Goal: Task Accomplishment & Management: Complete application form

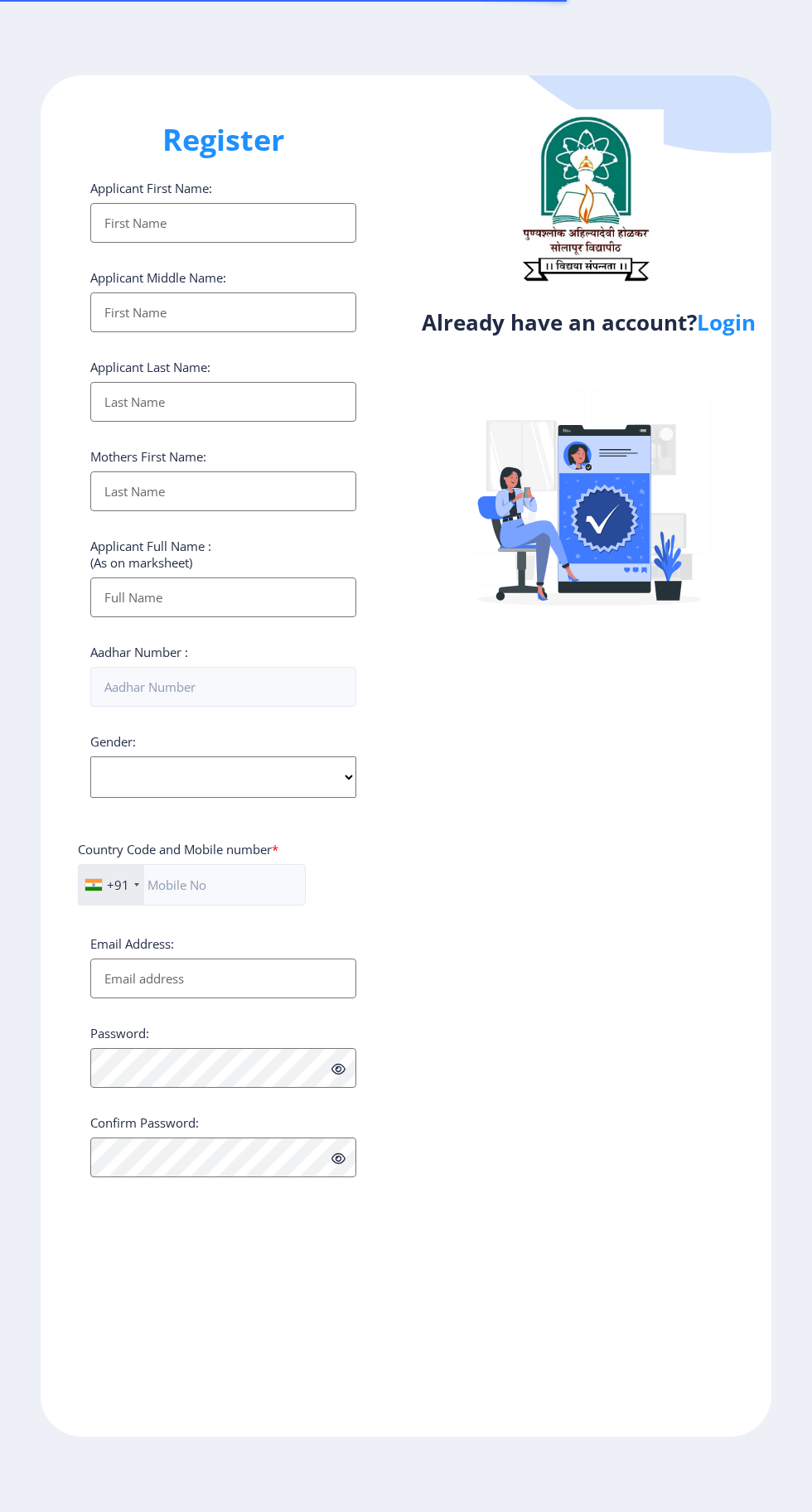
select select
click at [734, 332] on link "Login" at bounding box center [726, 322] width 58 height 30
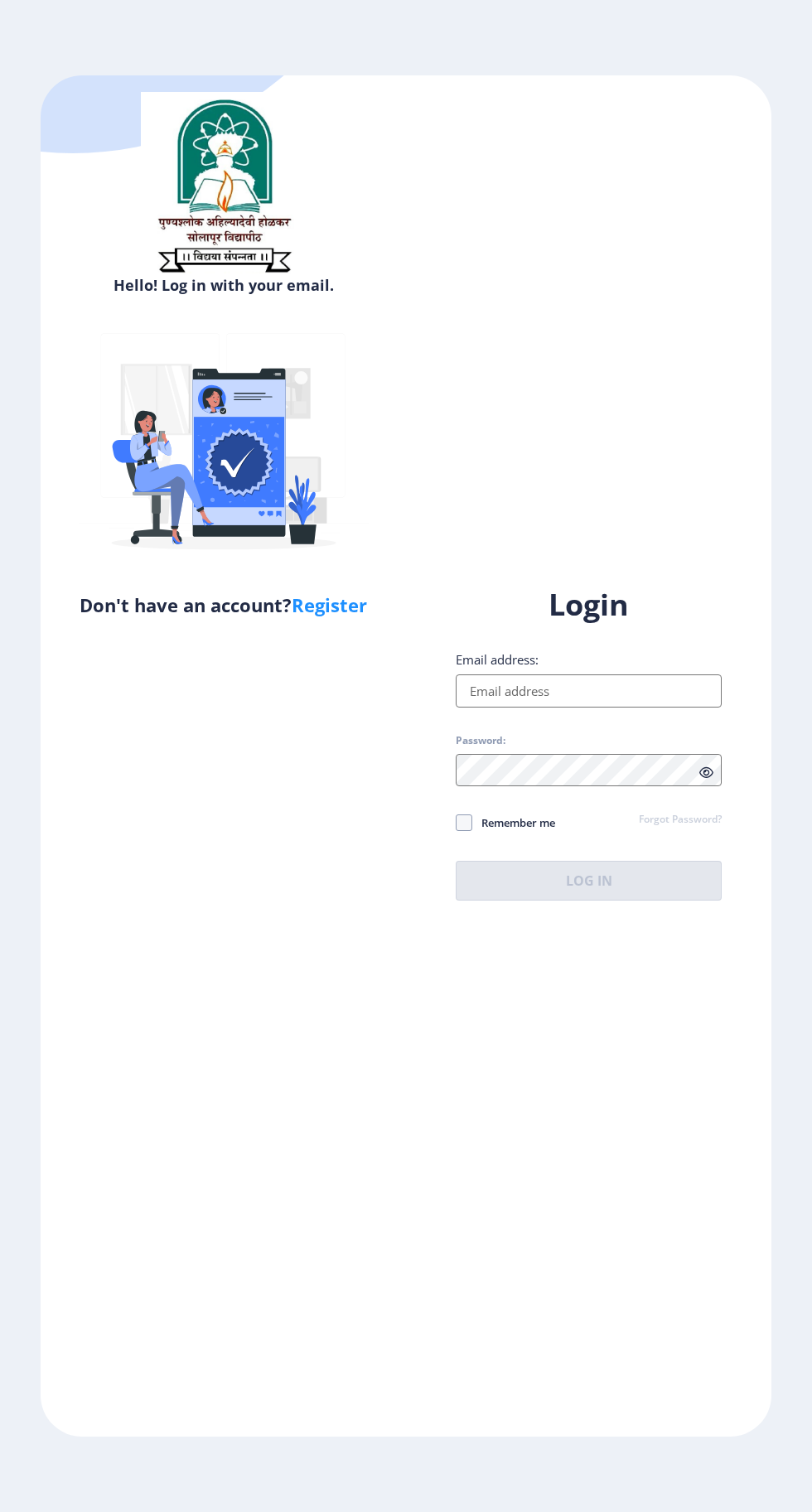
click at [592, 708] on input "Email address:" at bounding box center [589, 690] width 266 height 34
type input "[EMAIL_ADDRESS][DOMAIN_NAME]"
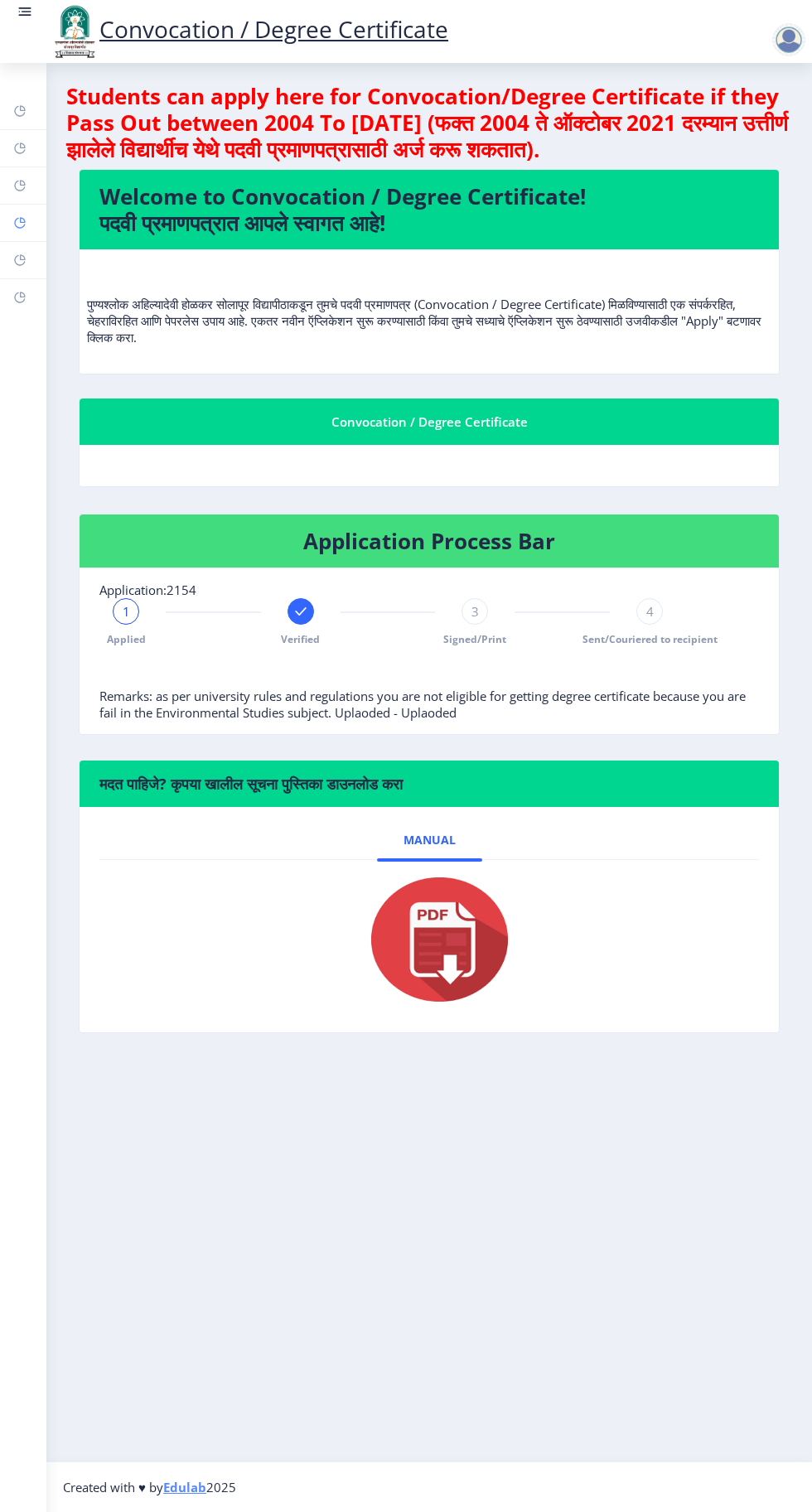
click at [20, 222] on rect at bounding box center [20, 223] width 13 height 13
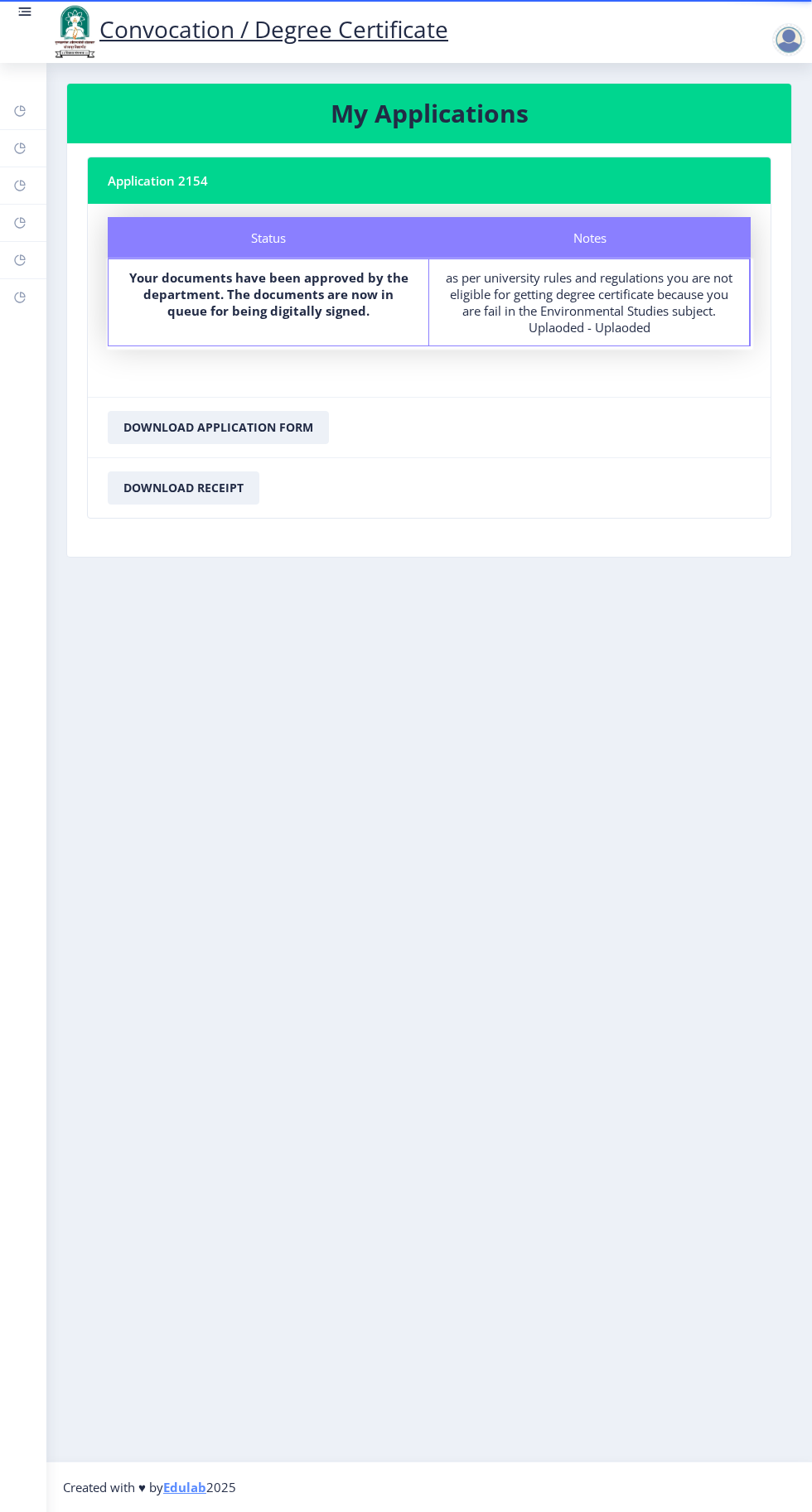
click at [773, 54] on div at bounding box center [792, 39] width 40 height 34
click at [728, 139] on link "Log out" at bounding box center [745, 129] width 132 height 40
